Goal: Information Seeking & Learning: Learn about a topic

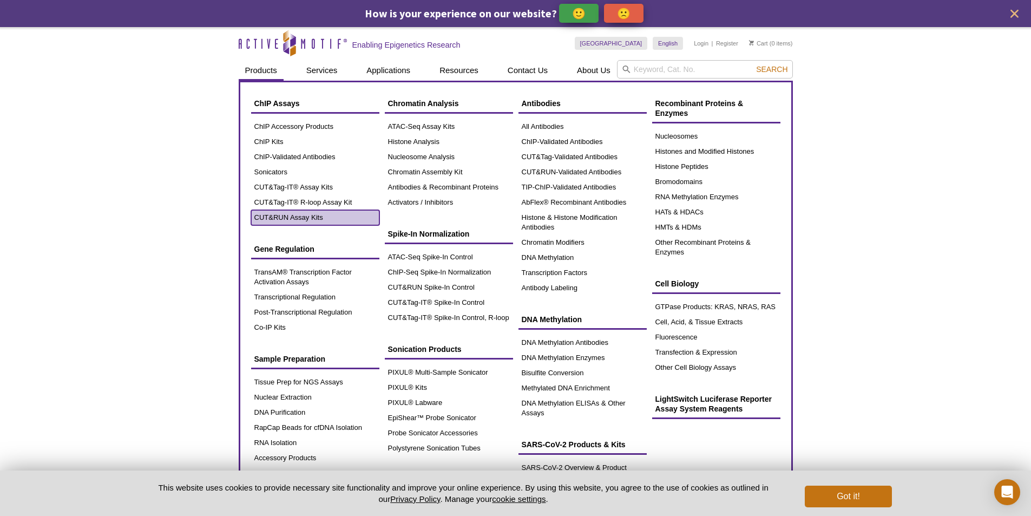
click at [291, 218] on link "CUT&RUN Assay Kits" at bounding box center [315, 217] width 128 height 15
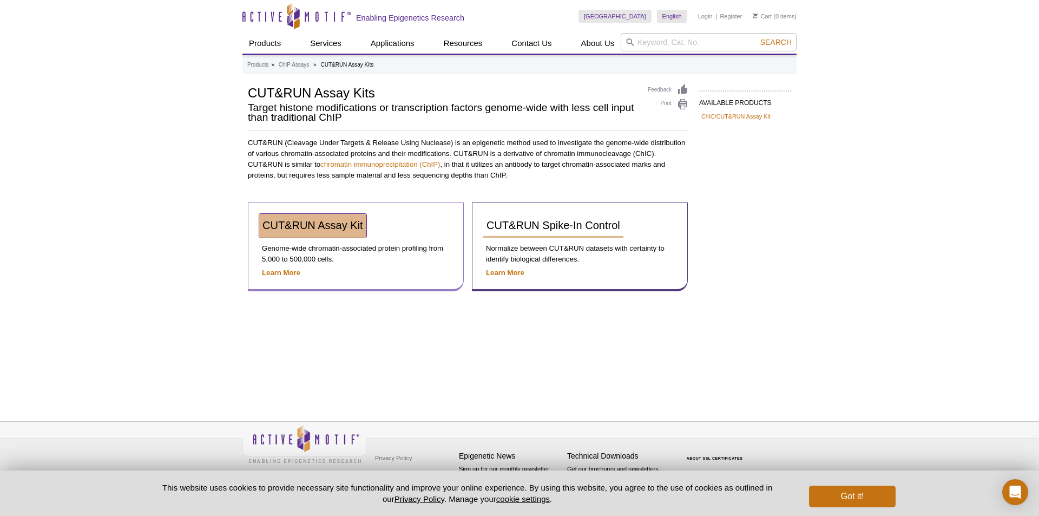
click at [338, 225] on span "CUT&RUN Assay Kit" at bounding box center [313, 225] width 101 height 12
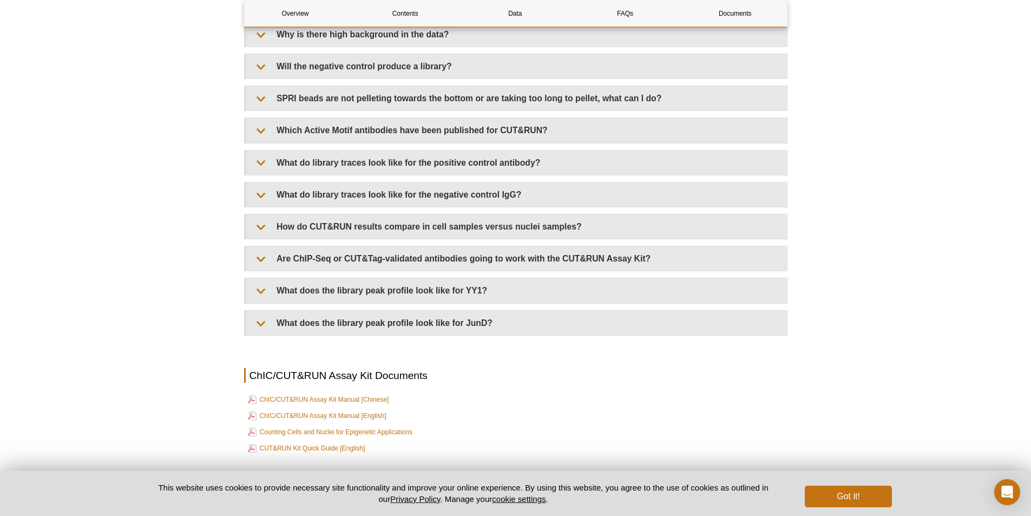
scroll to position [3370, 0]
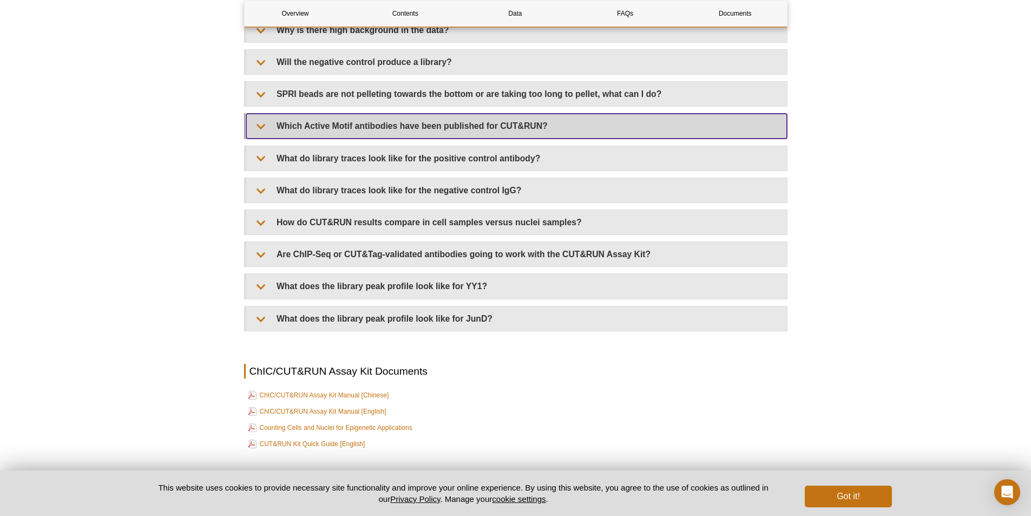
click at [309, 117] on summary "Which Active Motif antibodies have been published for CUT&RUN?" at bounding box center [516, 126] width 541 height 24
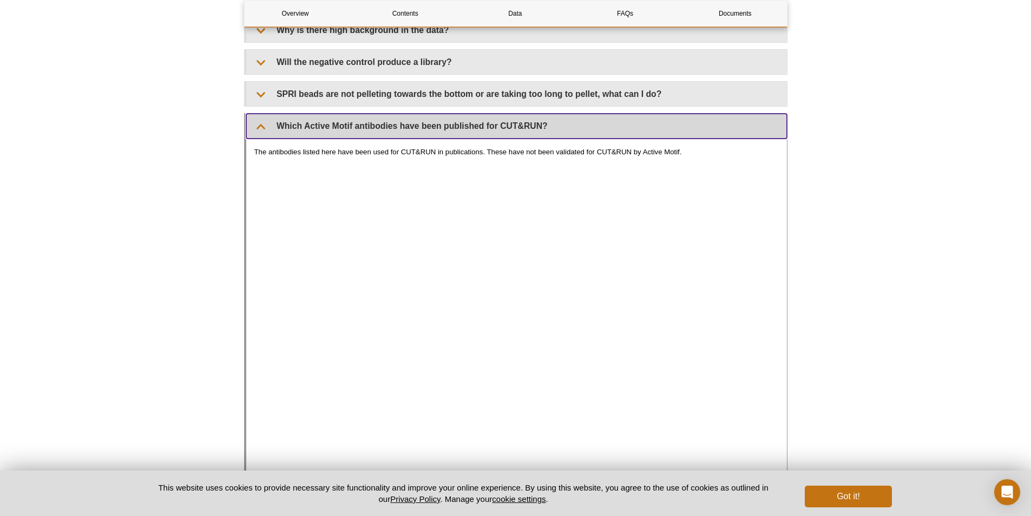
click at [313, 130] on summary "Which Active Motif antibodies have been published for CUT&RUN?" at bounding box center [516, 126] width 541 height 24
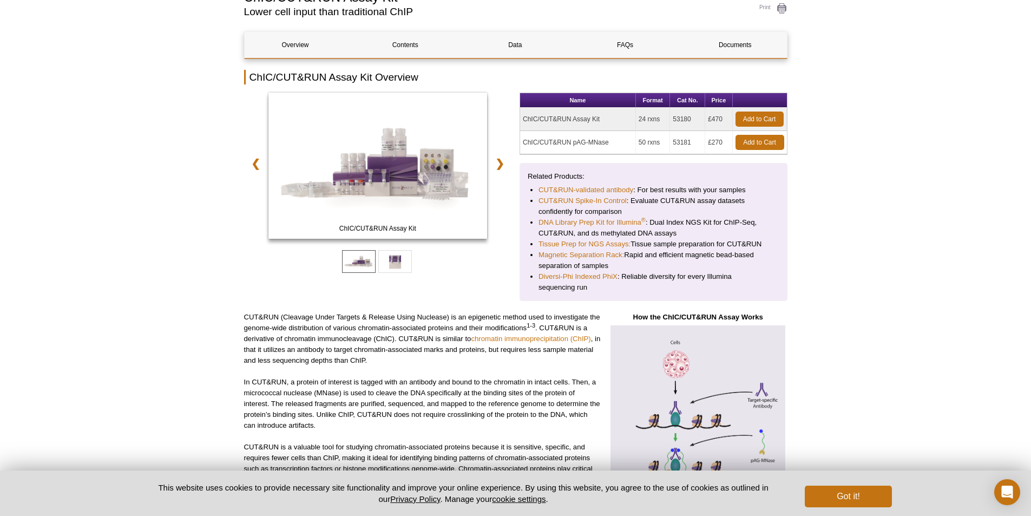
scroll to position [9, 0]
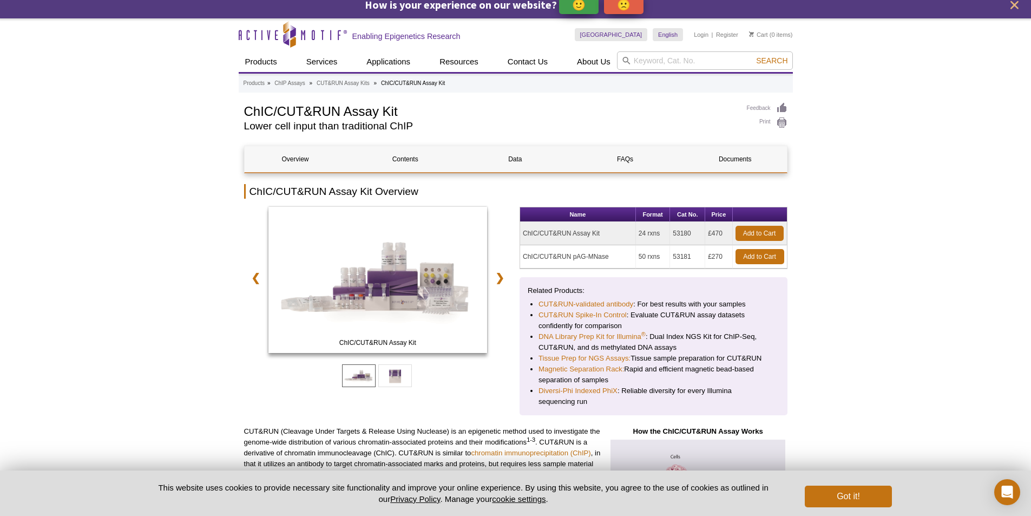
click at [619, 231] on td "ChIC/CUT&RUN Assay Kit" at bounding box center [578, 233] width 116 height 23
drag, startPoint x: 650, startPoint y: 231, endPoint x: 625, endPoint y: 231, distance: 24.9
click at [632, 231] on tr "ChIC/CUT&RUN Assay Kit 24 rxns 53180 £470 Add to Cart" at bounding box center [653, 233] width 267 height 23
drag, startPoint x: 720, startPoint y: 235, endPoint x: 703, endPoint y: 234, distance: 17.9
click at [705, 234] on tr "ChIC/CUT&RUN Assay Kit 24 rxns 53180 £470 Add to Cart" at bounding box center [653, 233] width 267 height 23
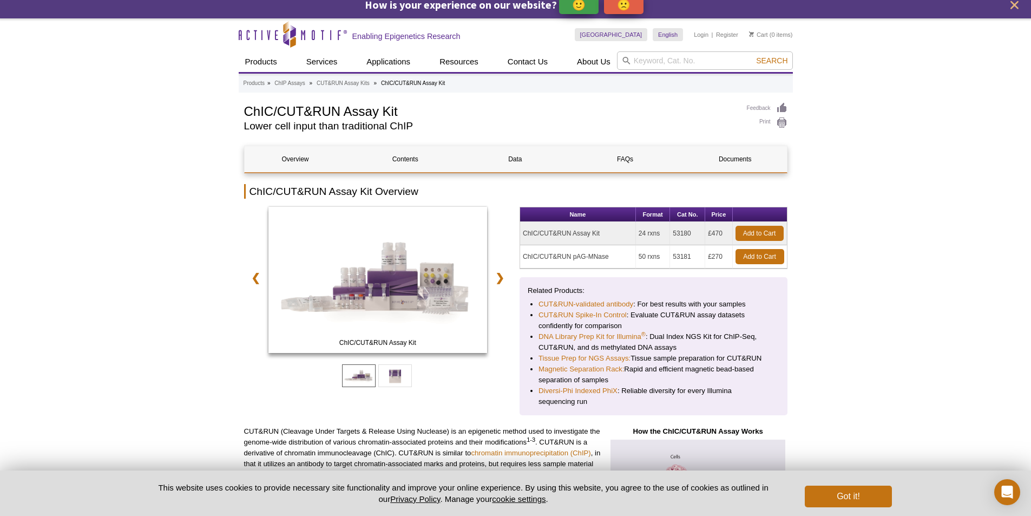
click at [681, 247] on td "53181" at bounding box center [687, 256] width 35 height 23
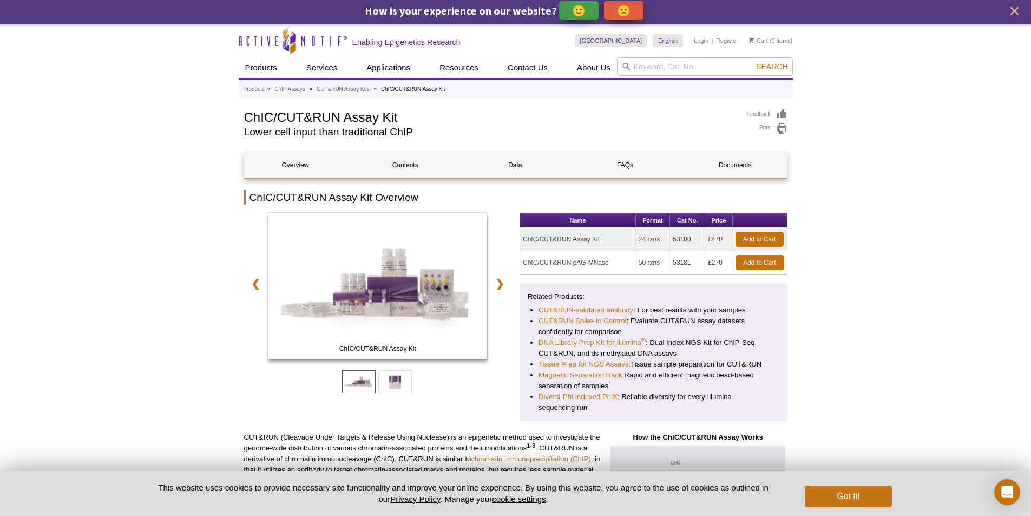
scroll to position [0, 0]
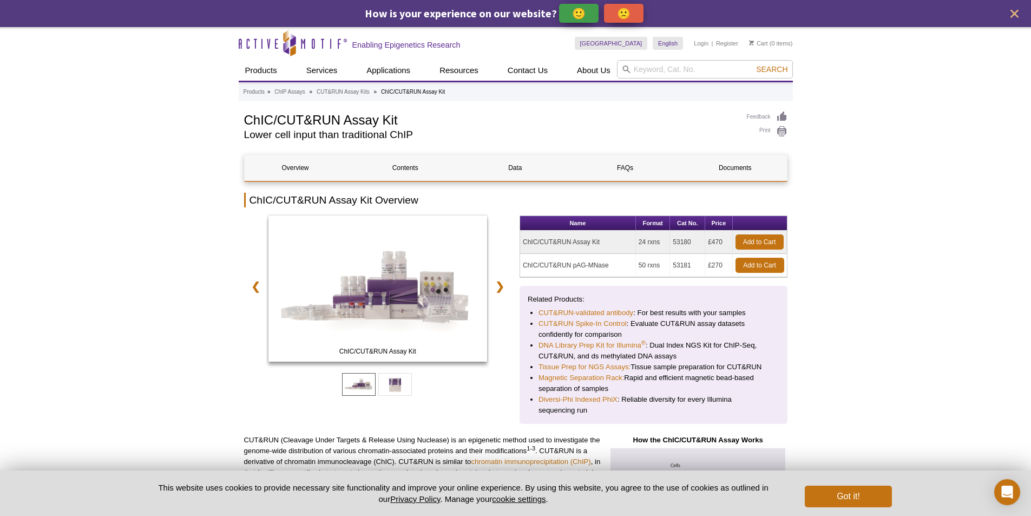
click at [680, 244] on td "53180" at bounding box center [687, 242] width 35 height 23
copy td "53180"
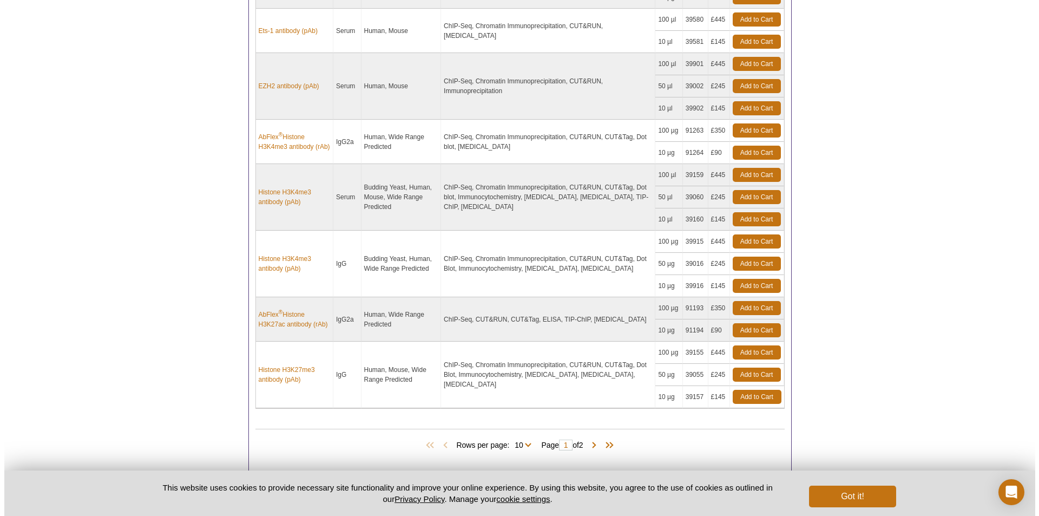
scroll to position [655, 0]
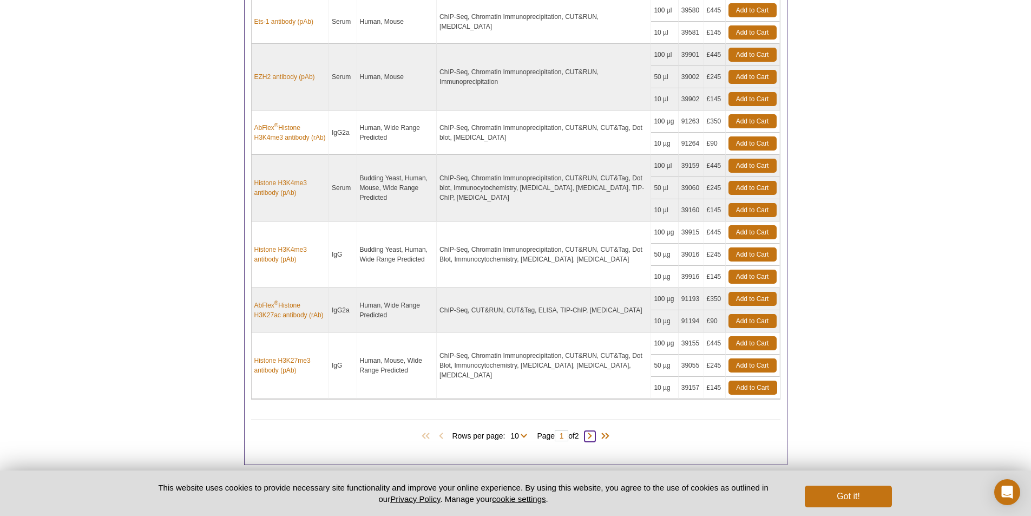
click at [590, 436] on span at bounding box center [590, 436] width 11 height 11
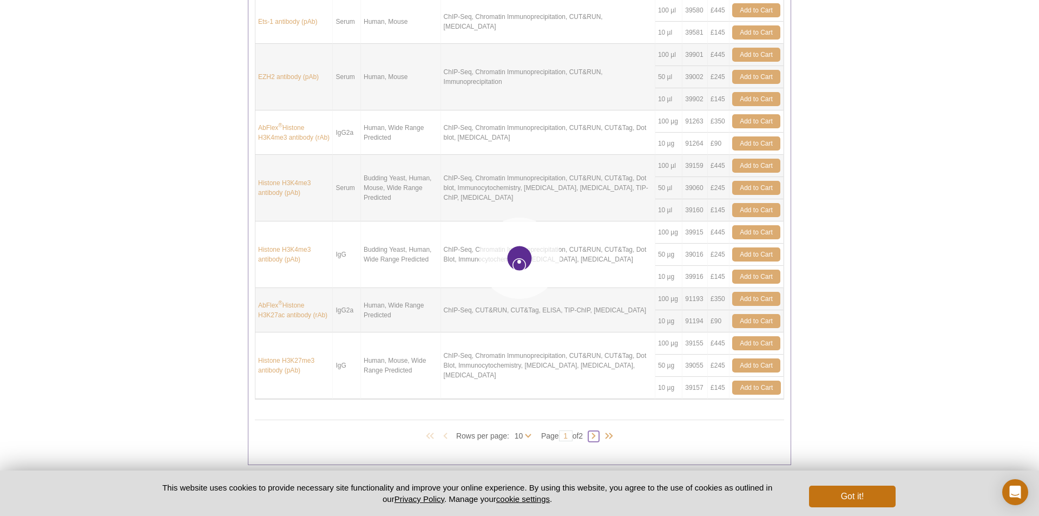
type input "2"
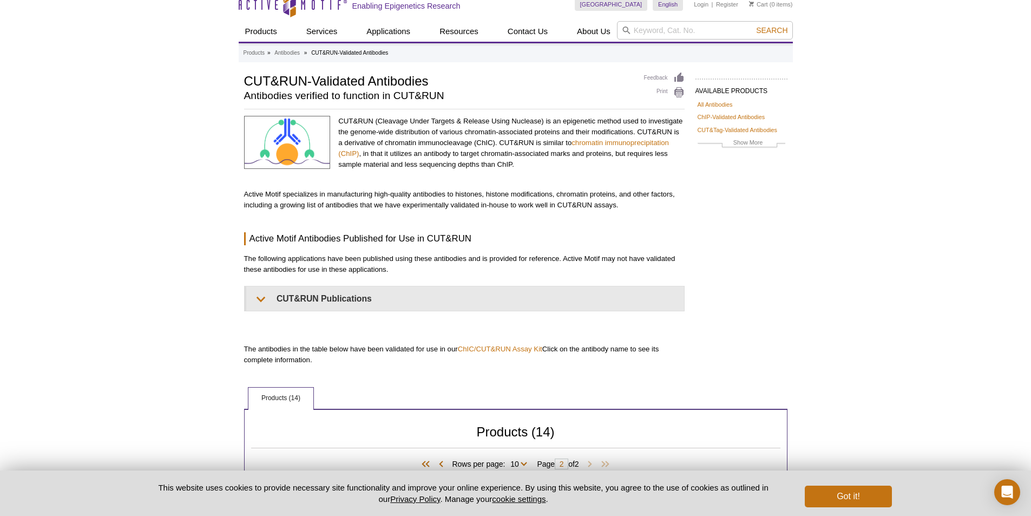
scroll to position [0, 0]
